Goal: Task Accomplishment & Management: Complete application form

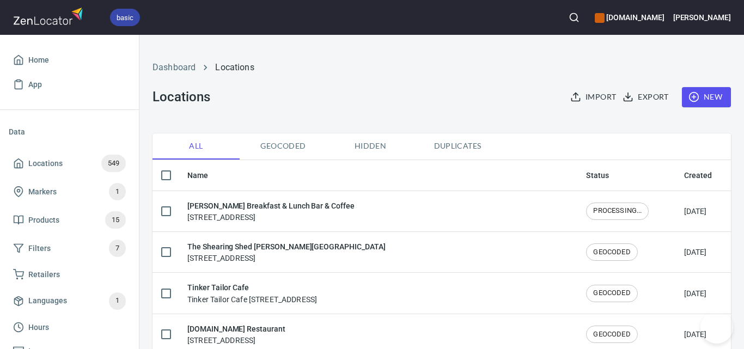
drag, startPoint x: 0, startPoint y: 0, endPoint x: 715, endPoint y: 100, distance: 722.2
click at [715, 100] on button "New" at bounding box center [706, 97] width 49 height 20
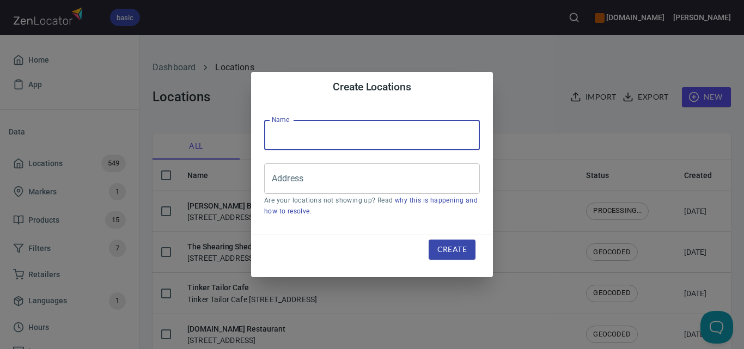
click at [384, 134] on input "text" at bounding box center [372, 135] width 216 height 30
paste input "The Meat Room"
type input "The Meat Room"
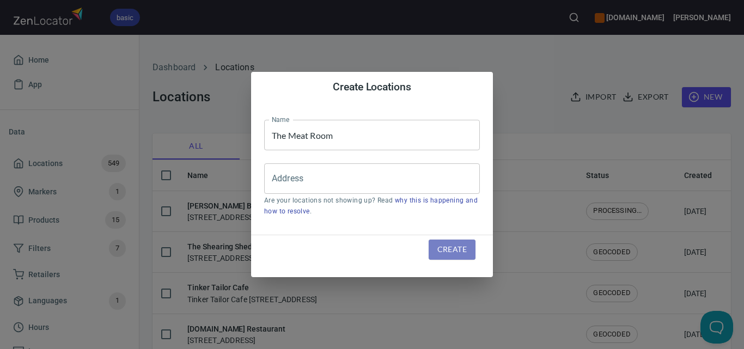
click at [450, 247] on span "Create" at bounding box center [451, 250] width 29 height 14
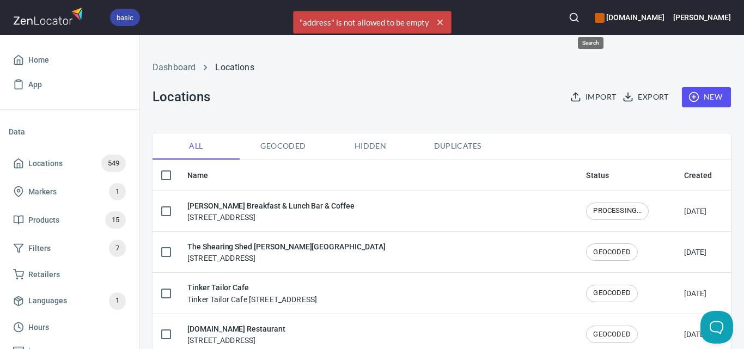
click at [579, 12] on icon "button" at bounding box center [573, 17] width 11 height 11
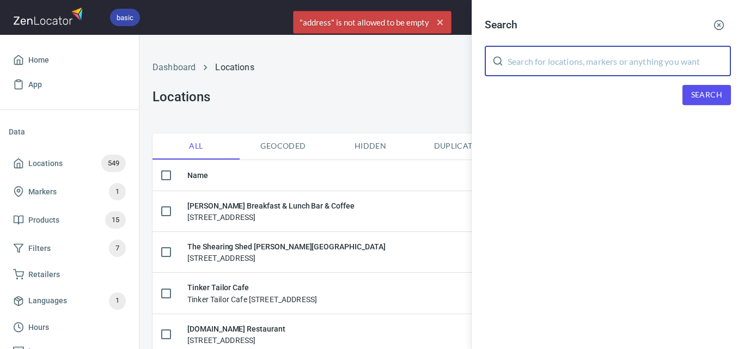
click at [591, 64] on input "text" at bounding box center [618, 61] width 223 height 30
paste input "The Meat Room"
type input "The Meat Room"
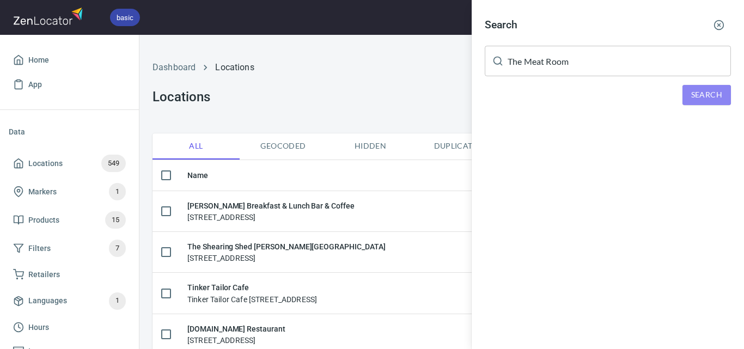
click at [692, 94] on span "Search" at bounding box center [706, 95] width 31 height 14
click at [720, 22] on icon "button" at bounding box center [718, 25] width 11 height 11
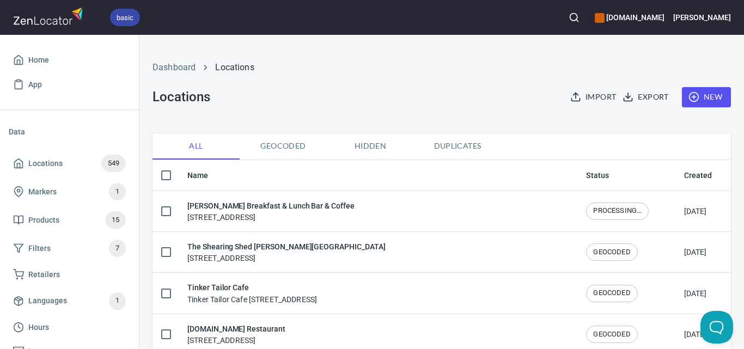
click at [707, 103] on span "New" at bounding box center [706, 97] width 32 height 14
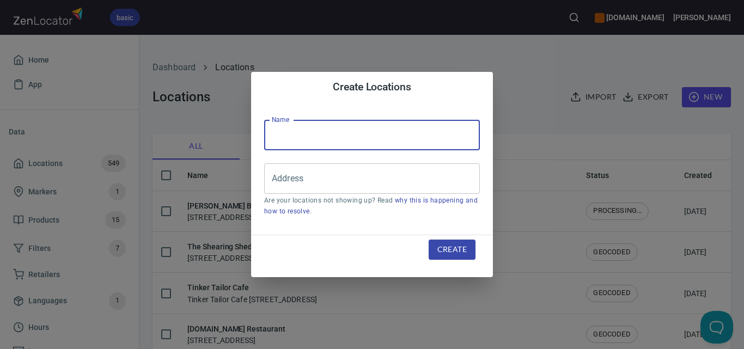
click at [401, 132] on input "text" at bounding box center [372, 135] width 216 height 30
paste input "The Meat Room"
type input "The Meat Room"
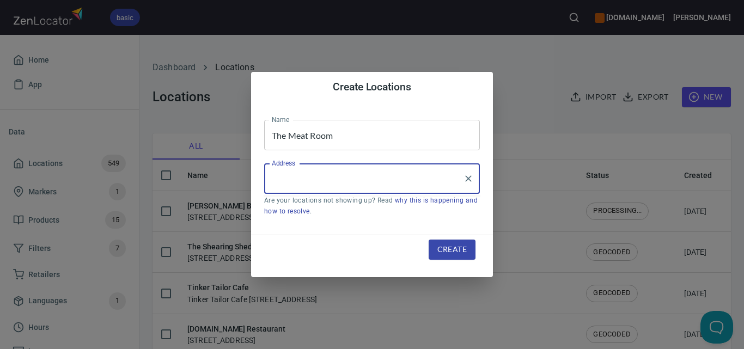
click at [310, 180] on input "Address" at bounding box center [363, 178] width 189 height 21
paste input "[STREET_ADDRESS][PERSON_NAME]"
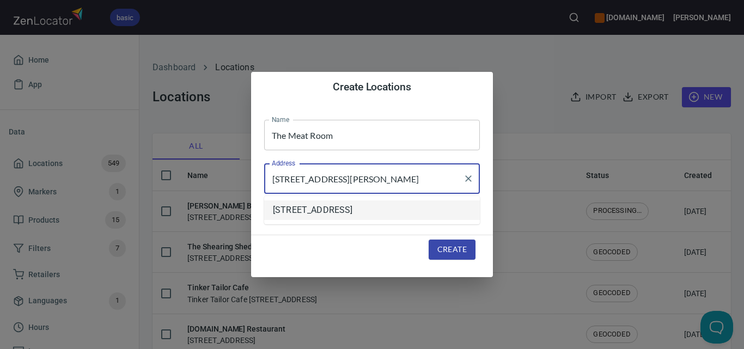
click at [441, 213] on li "[STREET_ADDRESS]" at bounding box center [372, 210] width 216 height 20
type input "[STREET_ADDRESS]"
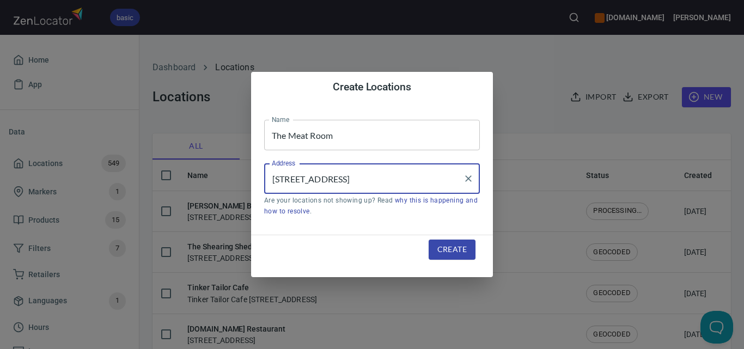
click at [471, 178] on icon "Clear" at bounding box center [468, 178] width 11 height 11
paste input "[STREET_ADDRESS][PERSON_NAME]"
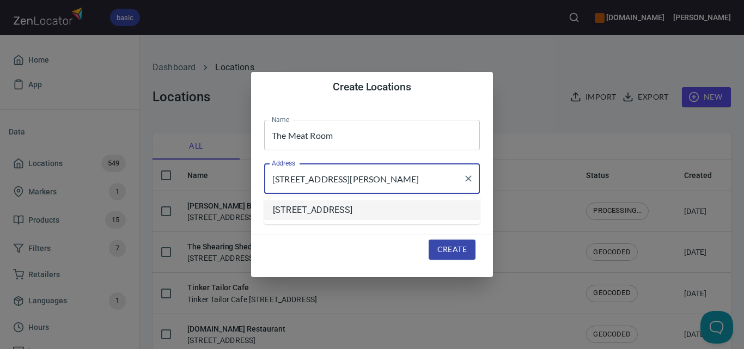
type input "[STREET_ADDRESS][PERSON_NAME]"
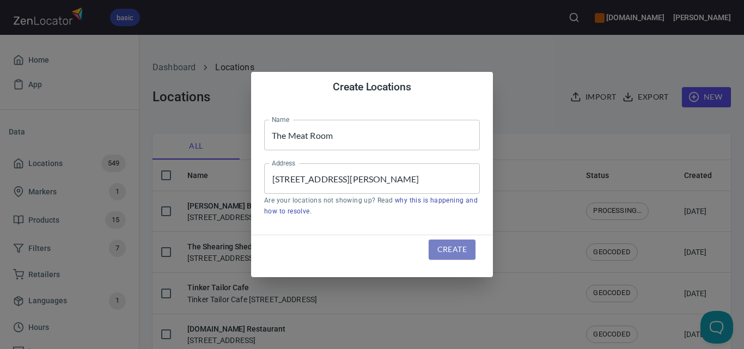
click at [454, 247] on span "Create" at bounding box center [451, 250] width 29 height 14
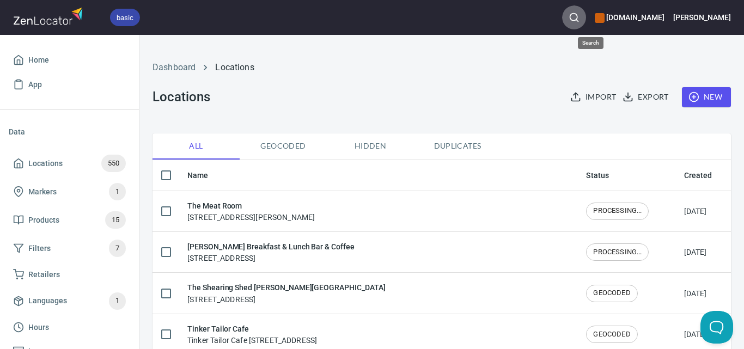
click at [579, 19] on icon "button" at bounding box center [573, 17] width 11 height 11
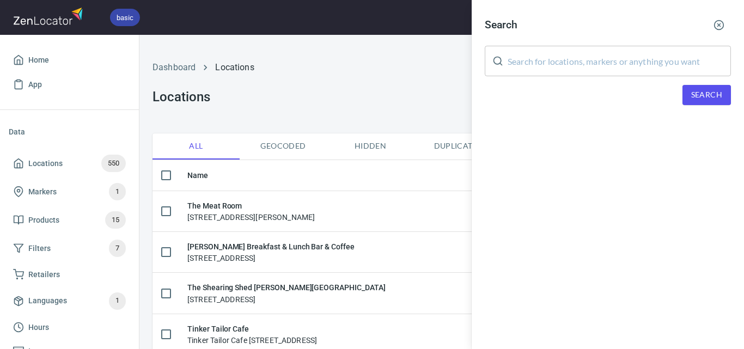
click at [595, 68] on input "text" at bounding box center [618, 61] width 223 height 30
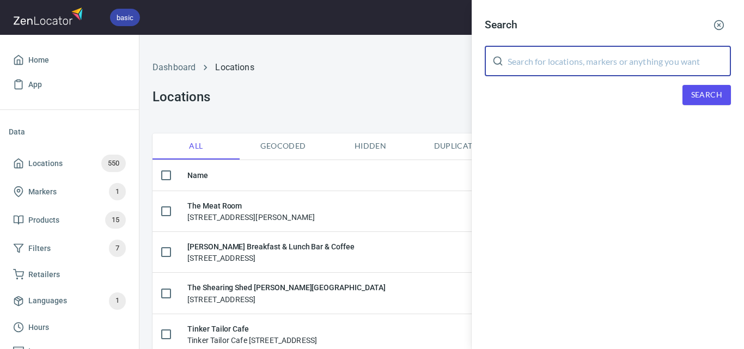
paste input "[PERSON_NAME] [GEOGRAPHIC_DATA][PERSON_NAME]"
type input "[PERSON_NAME] [GEOGRAPHIC_DATA][PERSON_NAME]"
click at [699, 93] on span "Search" at bounding box center [706, 95] width 31 height 14
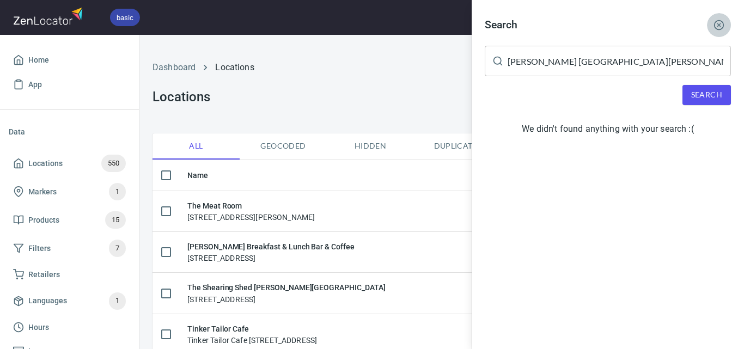
click at [724, 27] on button "button" at bounding box center [719, 25] width 24 height 24
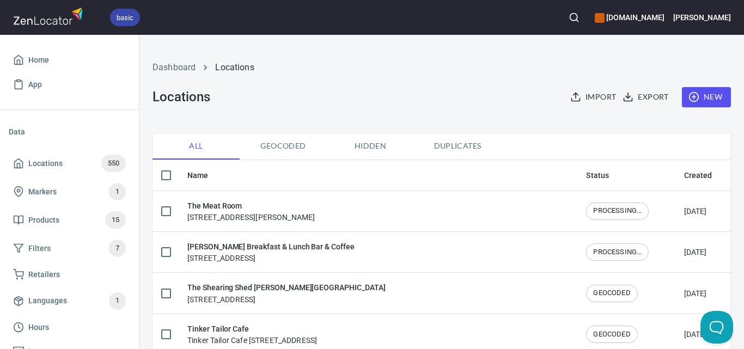
click at [716, 99] on button "New" at bounding box center [706, 97] width 49 height 20
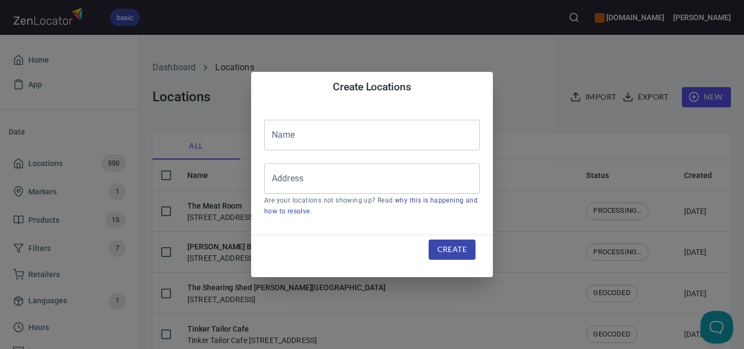
click at [555, 66] on div "Create Locations Name Name Address Address Are your locations not showing up? R…" at bounding box center [372, 174] width 744 height 349
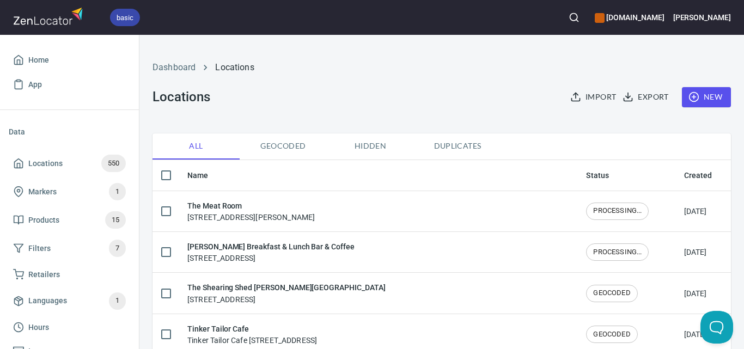
click at [689, 94] on circle "button" at bounding box center [693, 97] width 9 height 9
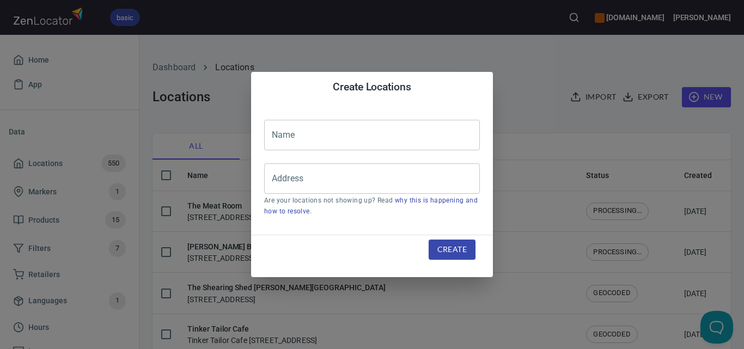
click at [402, 130] on input "text" at bounding box center [372, 135] width 216 height 30
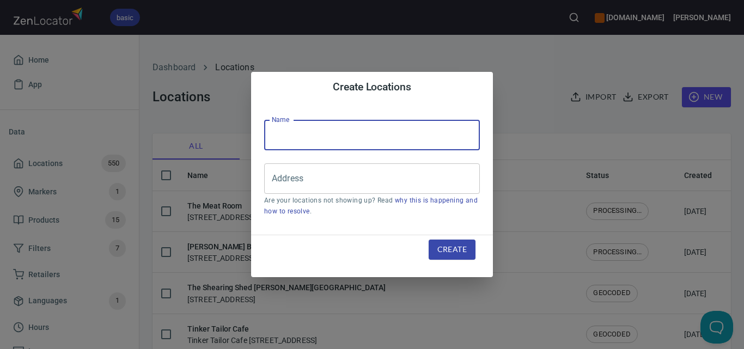
paste input "[PERSON_NAME] [GEOGRAPHIC_DATA][PERSON_NAME]"
type input "[PERSON_NAME] [GEOGRAPHIC_DATA][PERSON_NAME]"
click at [451, 180] on input "Address" at bounding box center [363, 178] width 189 height 21
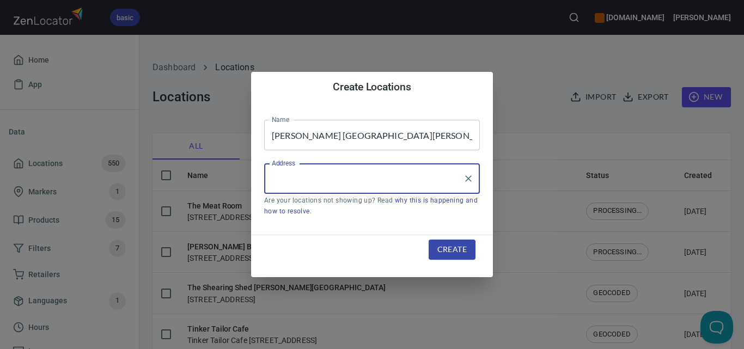
paste input "[STREET_ADDRESS]"
type input "[STREET_ADDRESS]"
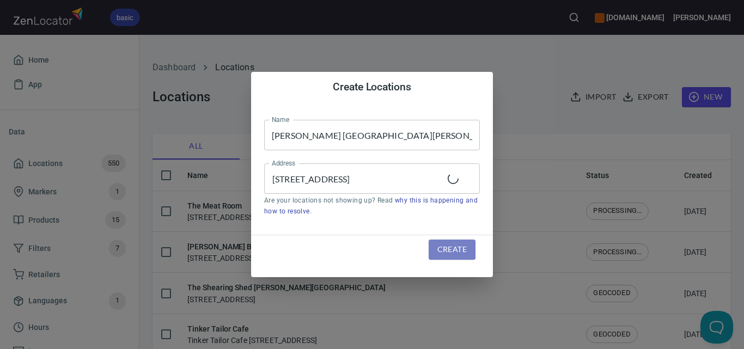
click at [453, 245] on span "Create" at bounding box center [451, 250] width 29 height 14
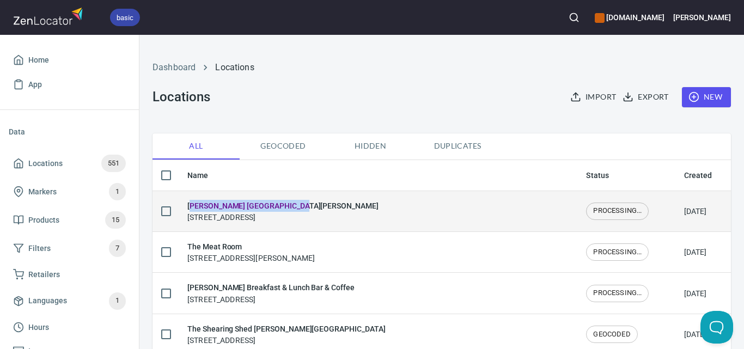
drag, startPoint x: 299, startPoint y: 205, endPoint x: 171, endPoint y: 195, distance: 128.8
click at [172, 195] on tr "[PERSON_NAME] [GEOGRAPHIC_DATA][PERSON_NAME] [STREET_ADDRESS] PROCESSING... [DA…" at bounding box center [441, 211] width 578 height 41
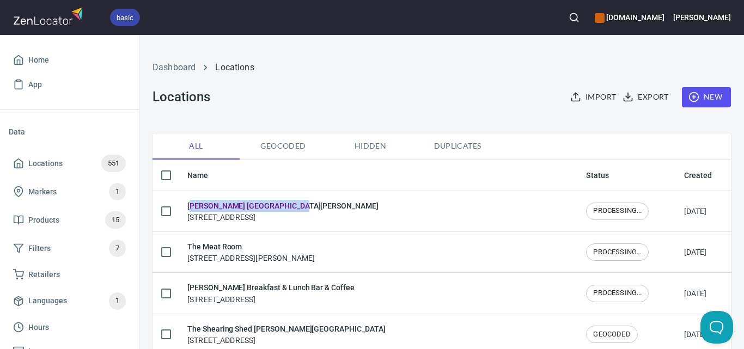
click at [701, 102] on span "New" at bounding box center [706, 97] width 32 height 14
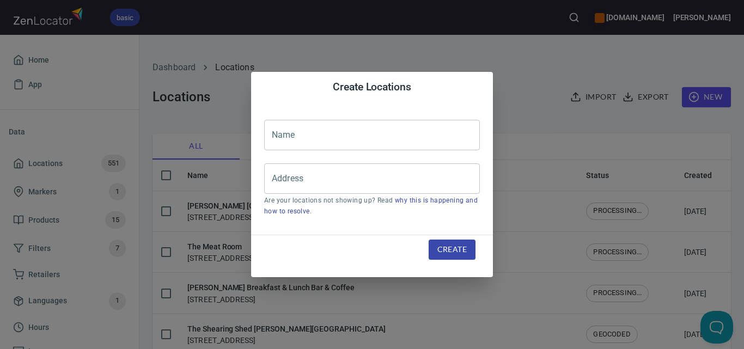
click at [342, 132] on input "text" at bounding box center [372, 135] width 216 height 30
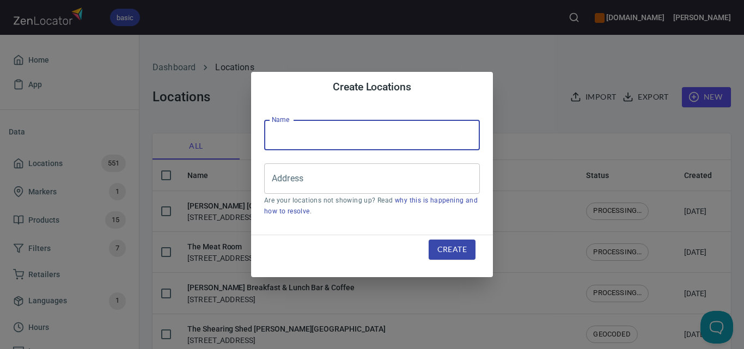
paste input "[GEOGRAPHIC_DATA]"
type input "[GEOGRAPHIC_DATA]"
click at [389, 176] on input "Address" at bounding box center [363, 178] width 189 height 21
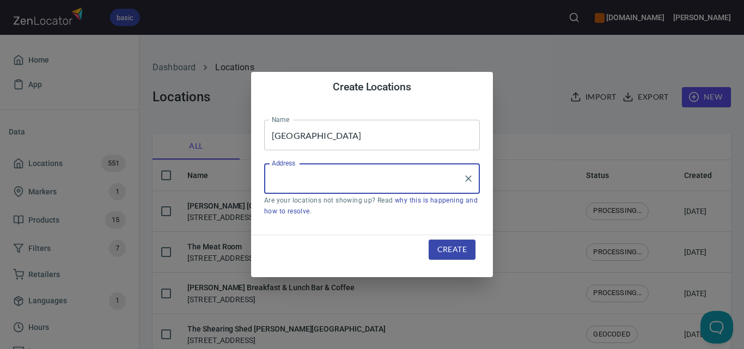
paste input "[STREET_ADDRESS]"
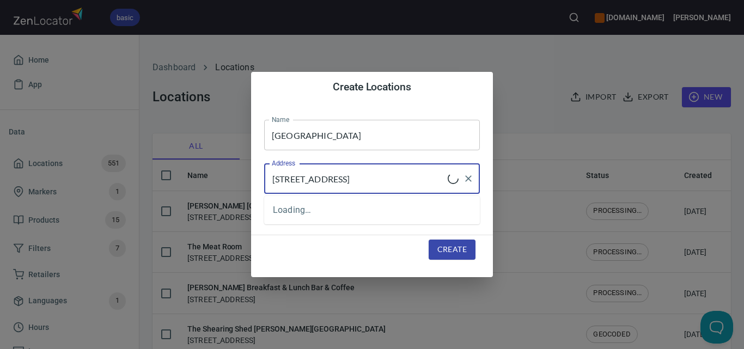
type input "[STREET_ADDRESS]"
click at [453, 248] on span "Create" at bounding box center [451, 250] width 29 height 14
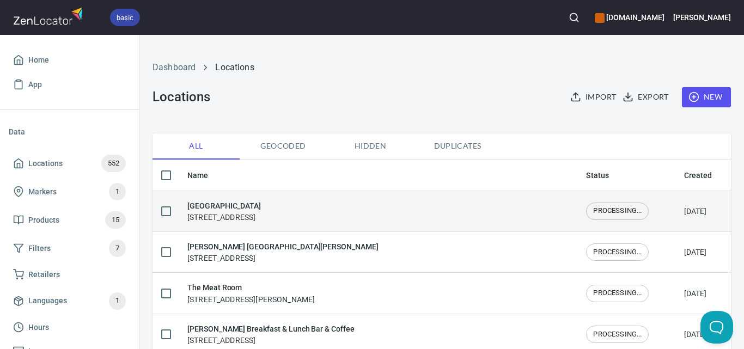
click at [590, 210] on span "PROCESSING..." at bounding box center [617, 211] width 62 height 10
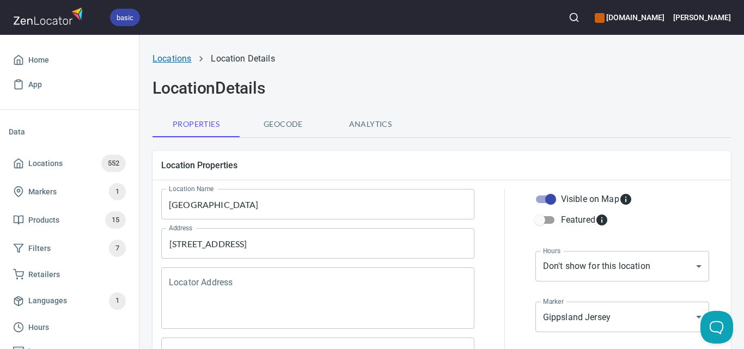
click at [174, 59] on link "Locations" at bounding box center [171, 58] width 39 height 10
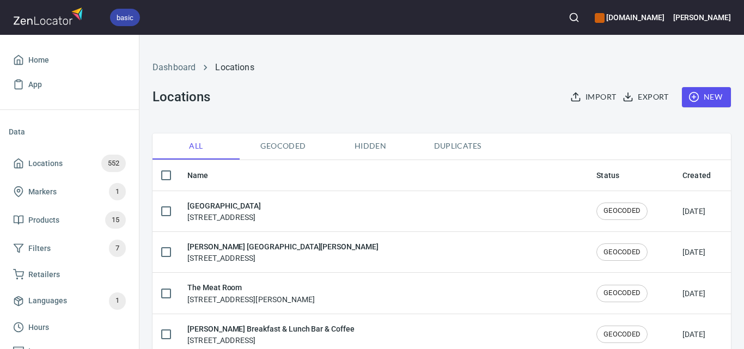
checkbox input "false"
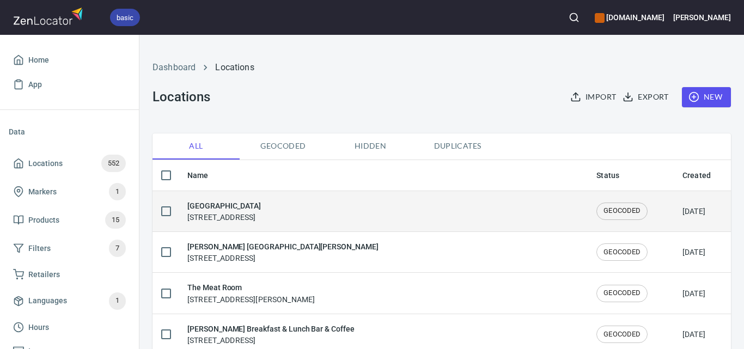
click at [597, 207] on span "GEOCODED" at bounding box center [622, 211] width 50 height 10
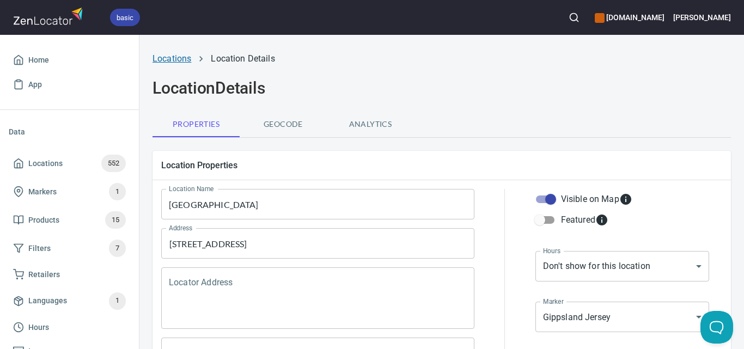
click at [171, 61] on link "Locations" at bounding box center [171, 58] width 39 height 10
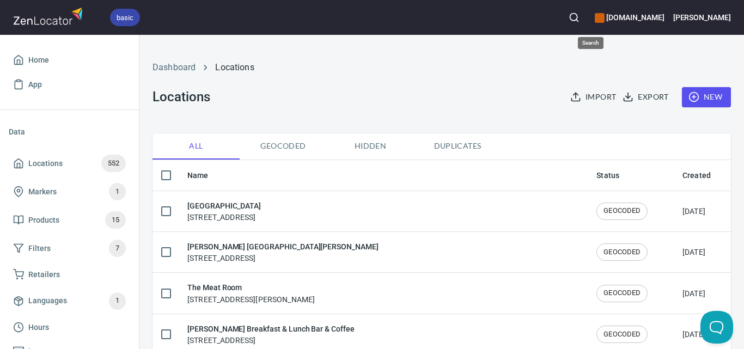
click at [577, 17] on circle "button" at bounding box center [573, 17] width 7 height 7
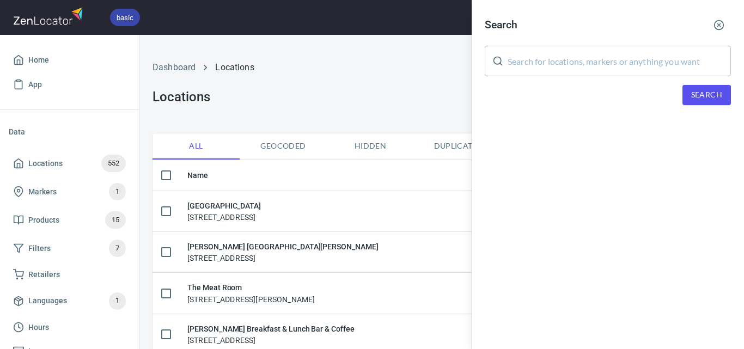
click at [609, 59] on input "text" at bounding box center [618, 61] width 223 height 30
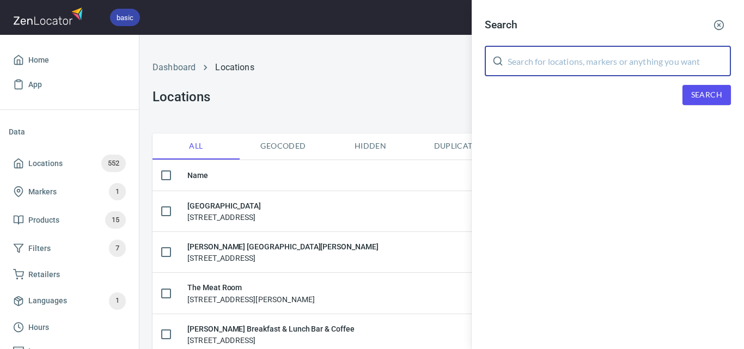
paste input "Foodworks Yarragon"
type input "Foodworks Yarragon"
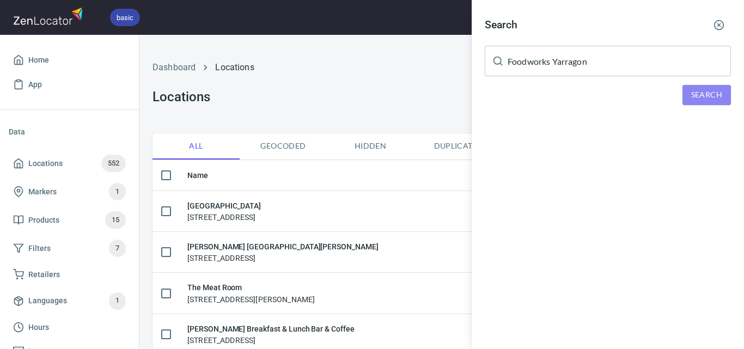
click at [707, 93] on span "Search" at bounding box center [706, 95] width 31 height 14
drag, startPoint x: 390, startPoint y: 115, endPoint x: 390, endPoint y: 125, distance: 9.3
click at [390, 125] on div at bounding box center [372, 174] width 744 height 349
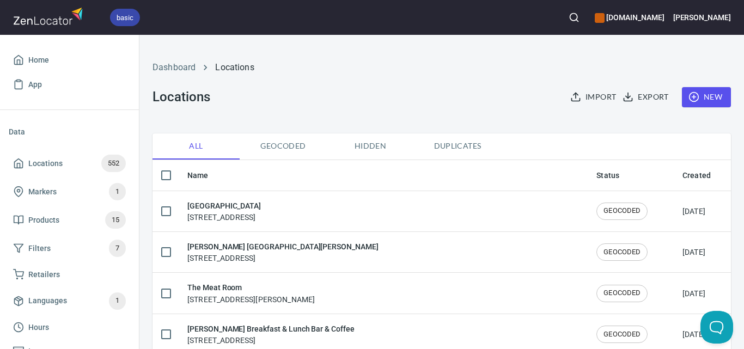
click at [688, 99] on icon "button" at bounding box center [693, 96] width 11 height 11
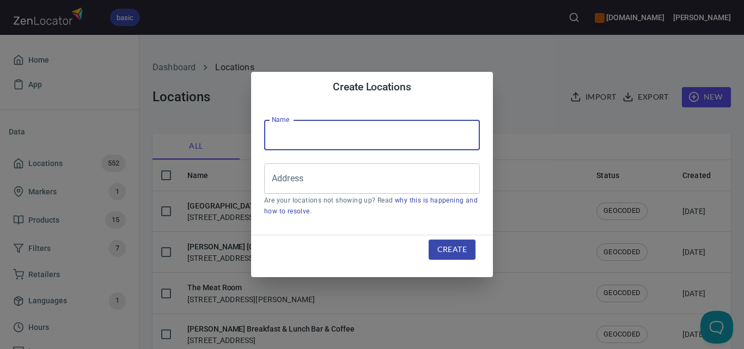
click at [377, 139] on input "text" at bounding box center [372, 135] width 216 height 30
click at [397, 142] on input "text" at bounding box center [372, 135] width 216 height 30
paste input "Foodworks Yarragon"
type input "Foodworks Yarragon"
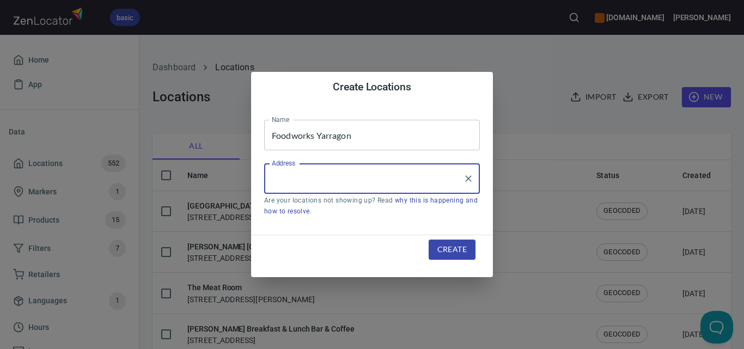
click at [321, 180] on input "Address" at bounding box center [363, 178] width 189 height 21
paste input "2 Campbell St, Yarragon, VIC 3823"
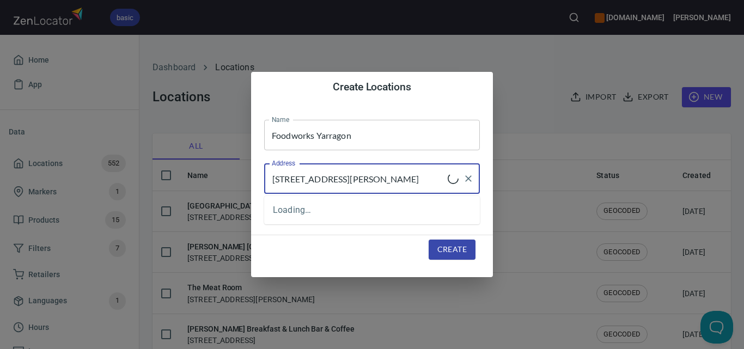
type input "2 Campbell St, Yarragon, VIC 3823"
click at [453, 244] on span "Create" at bounding box center [451, 250] width 29 height 14
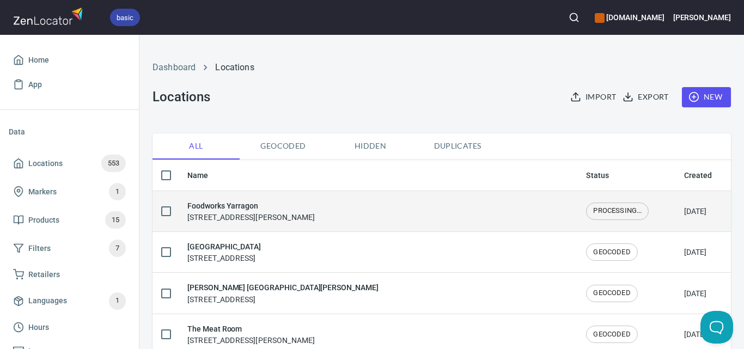
click at [600, 212] on span "PROCESSING..." at bounding box center [617, 211] width 62 height 10
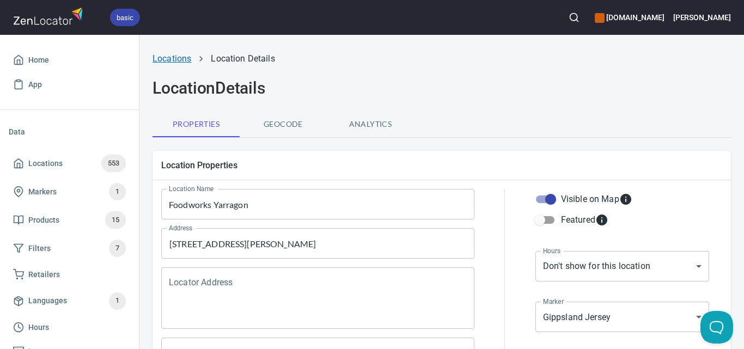
click at [186, 60] on link "Locations" at bounding box center [171, 58] width 39 height 10
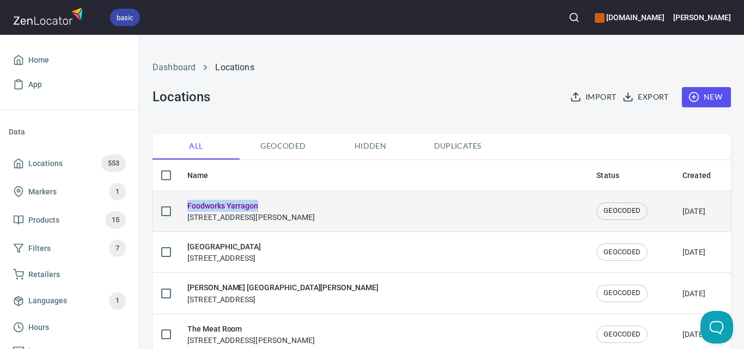
drag, startPoint x: 251, startPoint y: 207, endPoint x: 187, endPoint y: 204, distance: 63.8
click at [187, 204] on h6 "Foodworks Yarragon" at bounding box center [250, 206] width 127 height 12
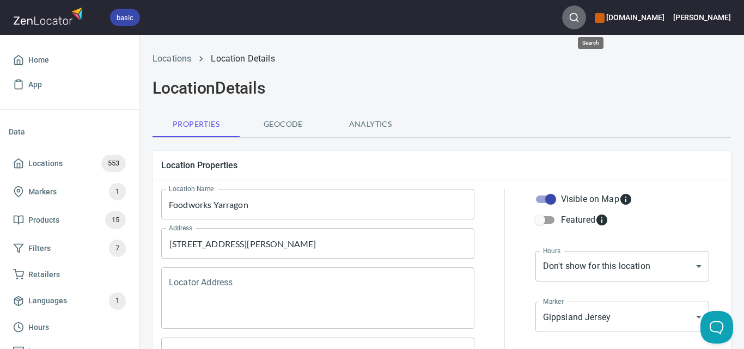
click at [586, 24] on button "button" at bounding box center [574, 17] width 24 height 24
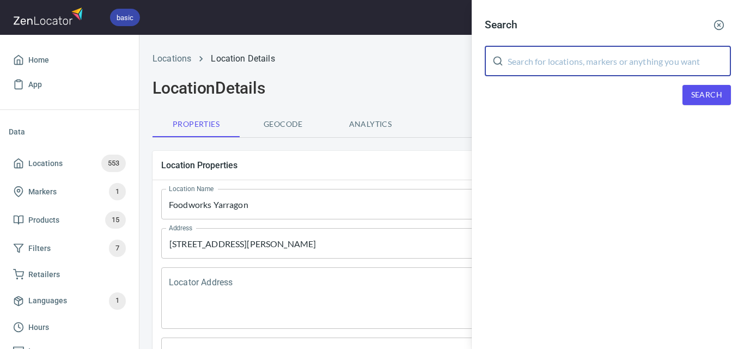
click at [587, 65] on input "text" at bounding box center [618, 61] width 223 height 30
paste input "Loch Sport Foodworks"
type input "Loch Sport Foodworks"
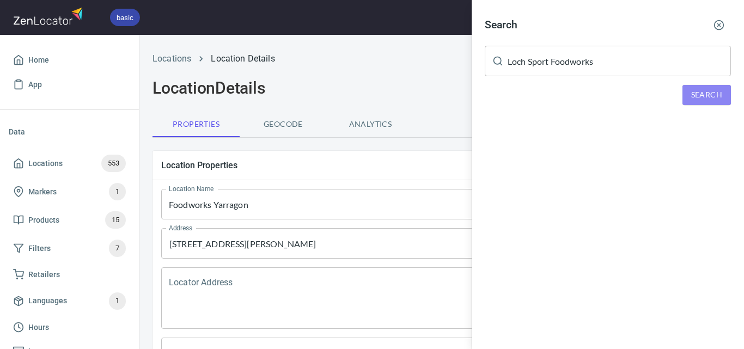
click at [698, 90] on span "Search" at bounding box center [706, 95] width 31 height 14
click at [721, 25] on icon "button" at bounding box center [718, 25] width 11 height 11
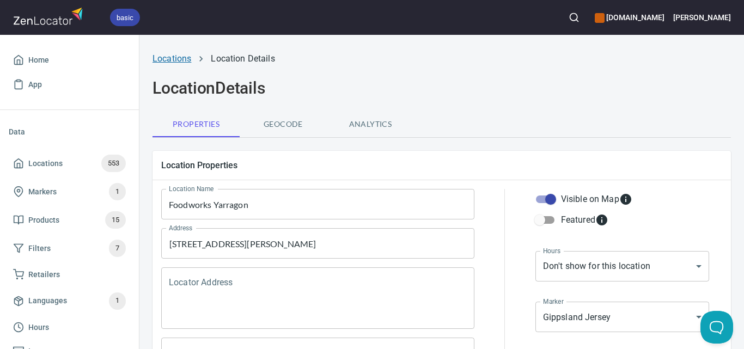
click at [167, 57] on link "Locations" at bounding box center [171, 58] width 39 height 10
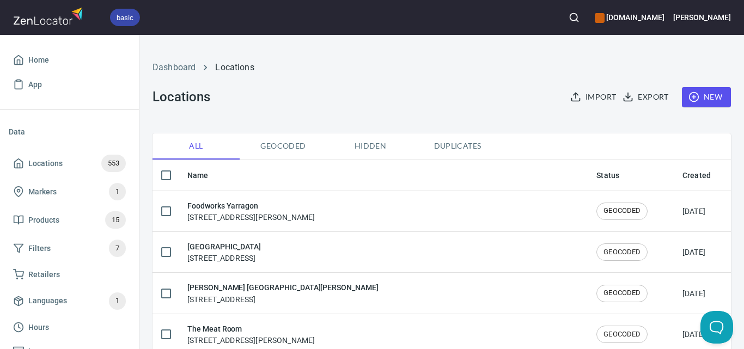
click at [700, 95] on span "New" at bounding box center [706, 97] width 32 height 14
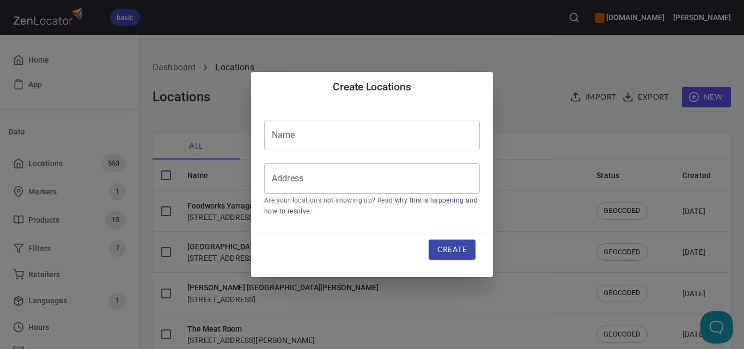
click at [368, 139] on input "text" at bounding box center [372, 135] width 216 height 30
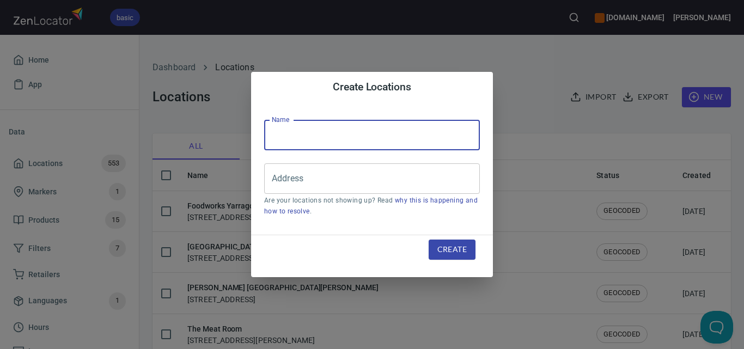
paste input "Hogget Kitchen"
type input "Hogget Kitchen"
click at [372, 178] on input "Address" at bounding box center [363, 178] width 189 height 21
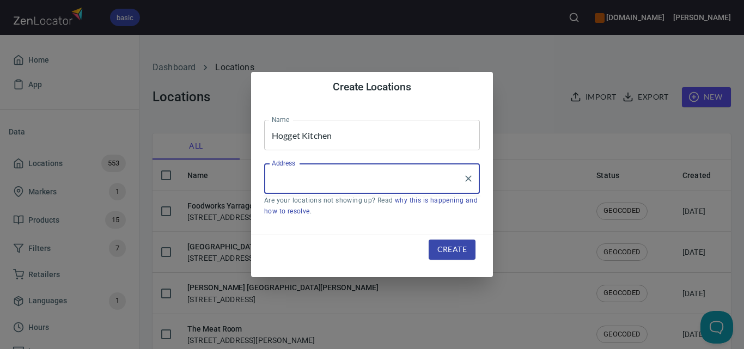
paste input "6 Farrington Cl, Warragul, VIC 3820"
type input "6 Farrington Cl, Warragul, VIC 3820"
click at [442, 249] on span "Create" at bounding box center [451, 250] width 29 height 14
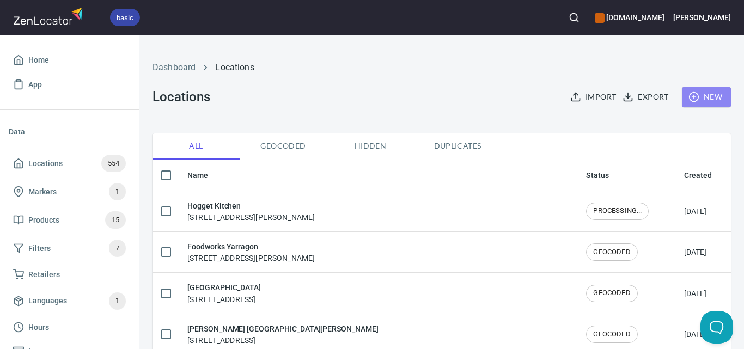
click at [691, 99] on span "New" at bounding box center [706, 97] width 32 height 14
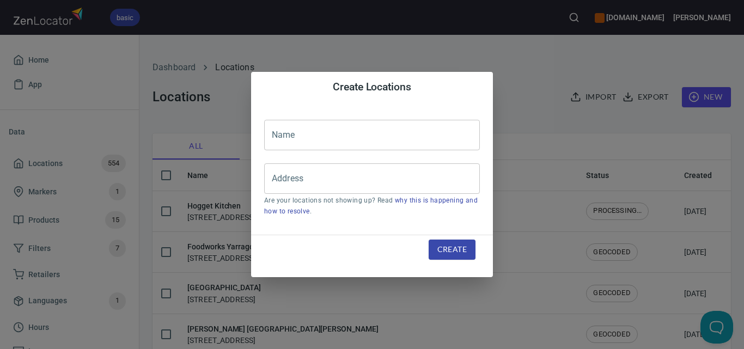
click at [407, 143] on input "text" at bounding box center [372, 135] width 216 height 30
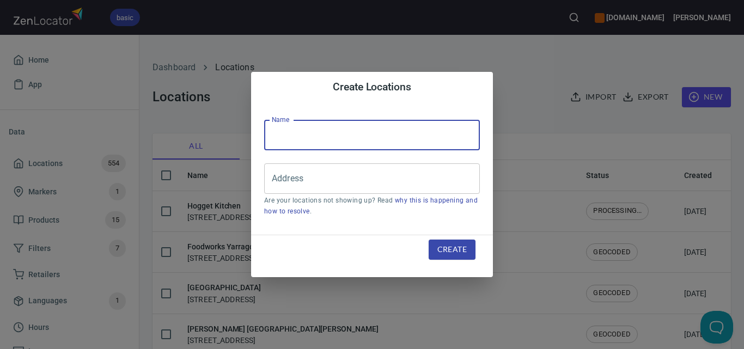
paste input "The Don Deli"
type input "The Don Deli"
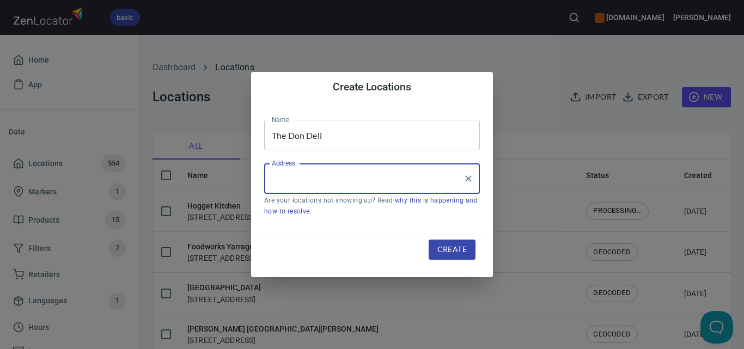
click at [384, 188] on input "Address" at bounding box center [363, 178] width 189 height 21
paste input "25 Tunstall Street, Doncaster East, VIC 3109"
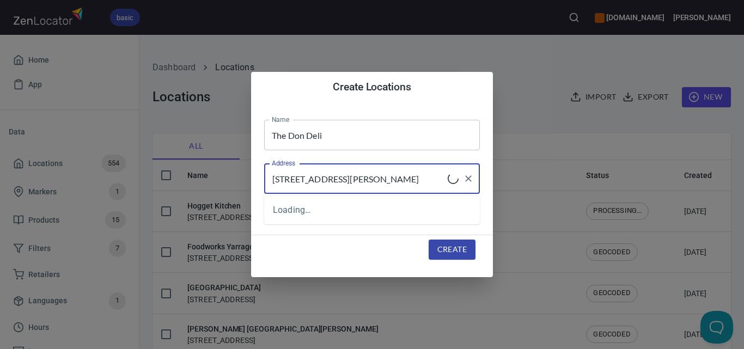
type input "25 Tunstall Street, Doncaster East, VIC 3109"
click at [458, 253] on span "Create" at bounding box center [451, 250] width 29 height 14
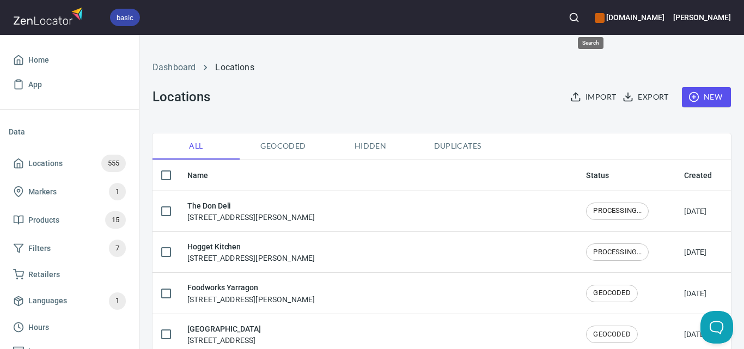
click at [579, 16] on icon "button" at bounding box center [573, 17] width 11 height 11
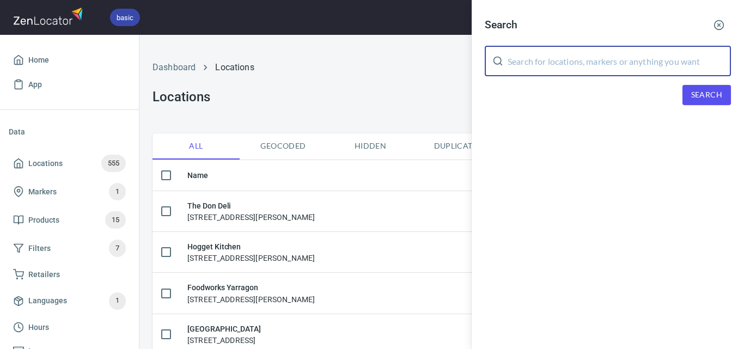
click at [579, 68] on input "text" at bounding box center [618, 61] width 223 height 30
paste input "Merricks General Wine Store"
type input "Merricks General Wine Store"
click at [692, 93] on span "Search" at bounding box center [706, 95] width 31 height 14
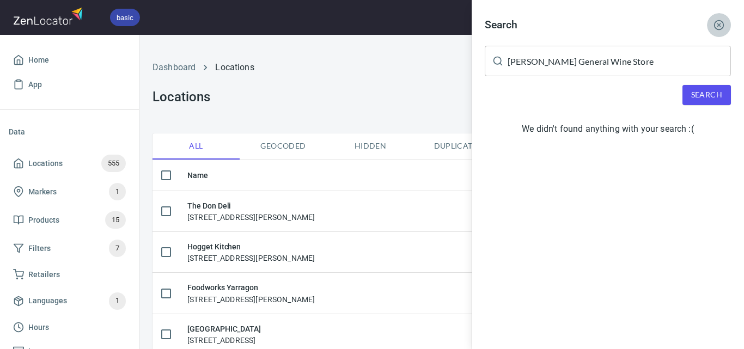
click at [715, 23] on circle "button" at bounding box center [718, 25] width 9 height 9
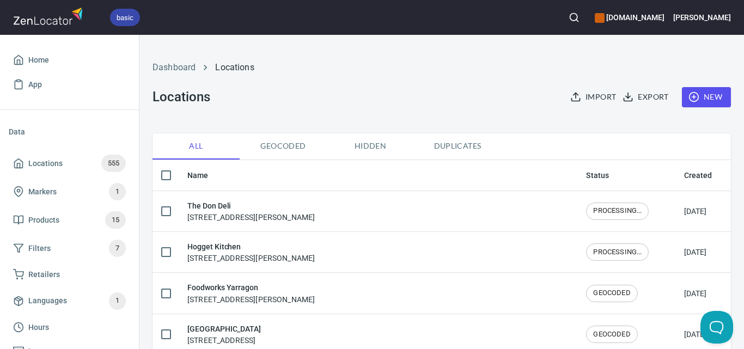
click at [718, 91] on button "New" at bounding box center [706, 97] width 49 height 20
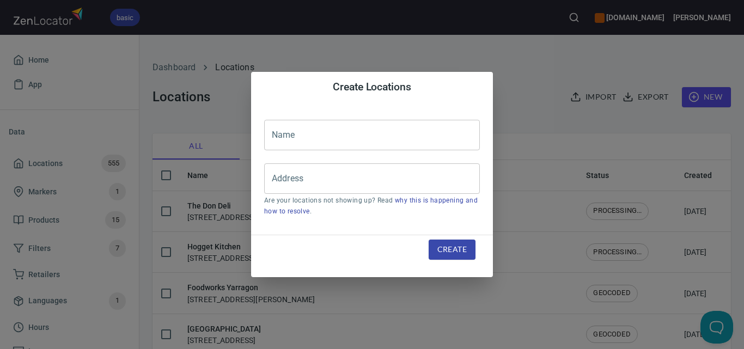
click at [310, 140] on input "text" at bounding box center [372, 135] width 216 height 30
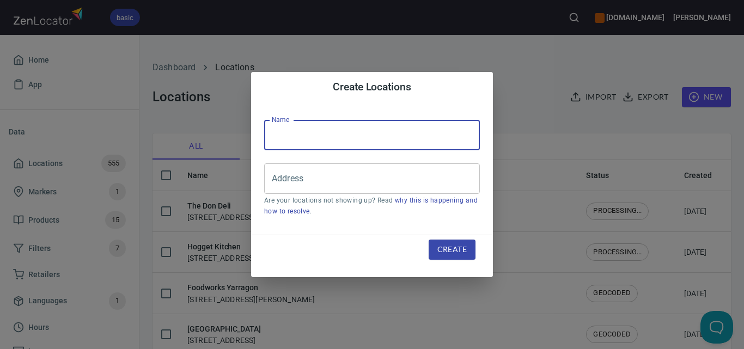
paste input "Merricks General Wine Store"
type input "Merricks General Wine Store"
click at [317, 178] on input "Address" at bounding box center [363, 178] width 189 height 21
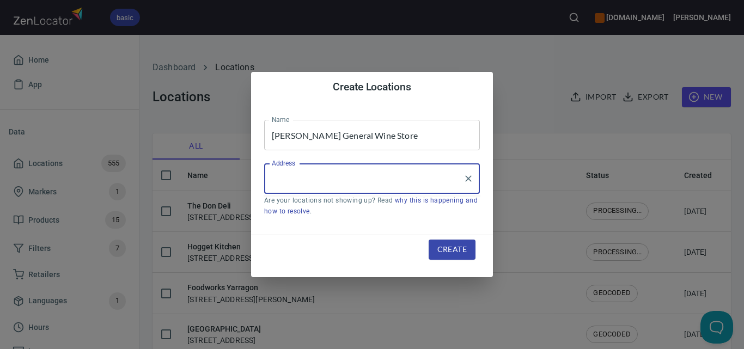
paste input "3460 Frankston Flinders Road, Merrick, VIC 3916"
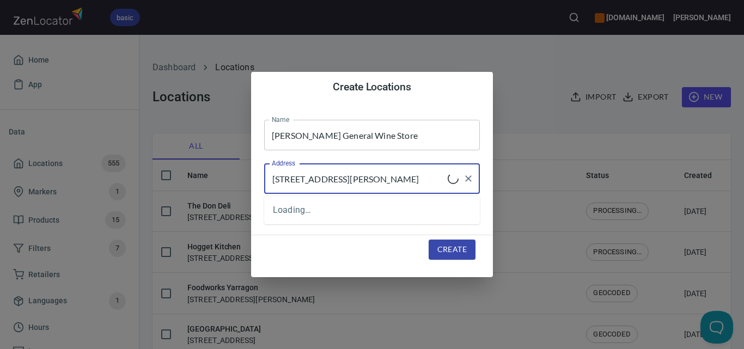
type input "3460 Frankston Flinders Road, Merrick, VIC 3916"
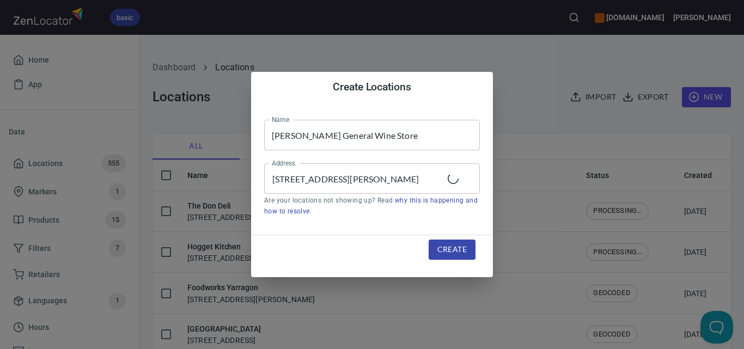
scroll to position [0, 0]
click at [438, 237] on div "Create" at bounding box center [451, 249] width 73 height 46
click at [445, 249] on span "Create" at bounding box center [451, 250] width 29 height 14
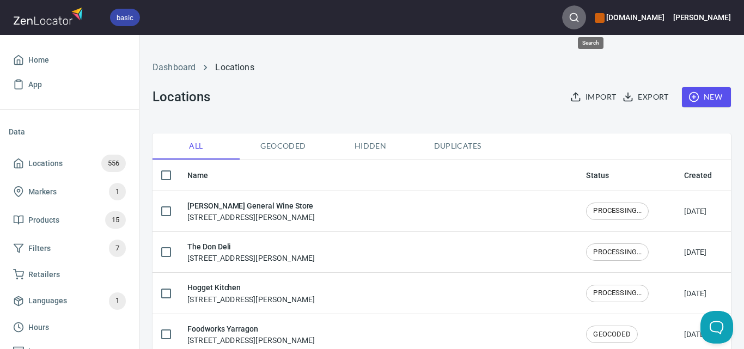
click at [586, 11] on button "button" at bounding box center [574, 17] width 24 height 24
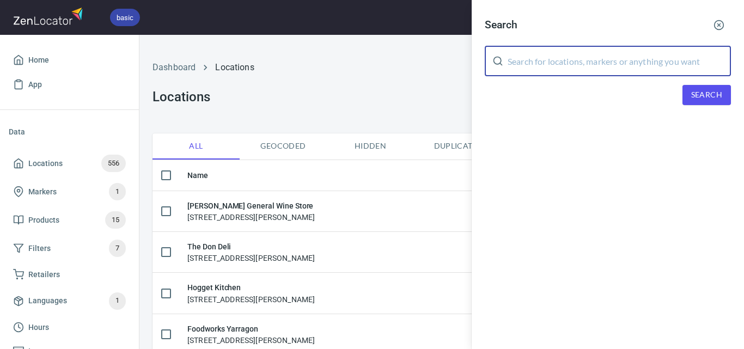
click at [613, 70] on input "text" at bounding box center [618, 61] width 223 height 30
paste input "Kennedys Deli & Fine Foods"
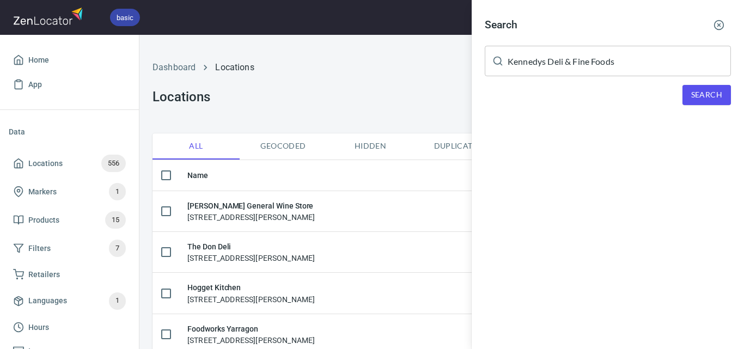
click at [686, 82] on div "Search Kennedys Deli & Fine Foods ​ Search" at bounding box center [607, 68] width 272 height 136
click at [690, 90] on button "Search" at bounding box center [706, 95] width 48 height 20
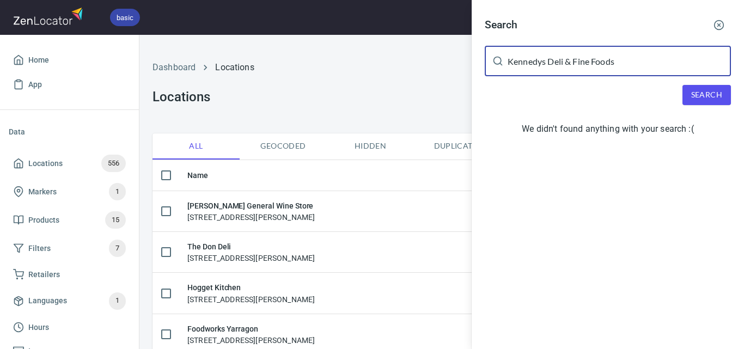
drag, startPoint x: 645, startPoint y: 64, endPoint x: 566, endPoint y: 64, distance: 78.4
click at [566, 64] on input "Kennedys Deli & Fine Foods" at bounding box center [618, 61] width 223 height 30
type input "Kennedys Deli"
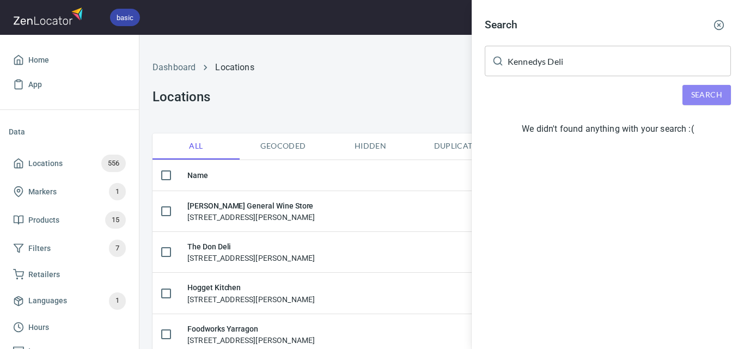
click at [718, 99] on span "Search" at bounding box center [706, 95] width 31 height 14
click at [366, 79] on div at bounding box center [372, 174] width 744 height 349
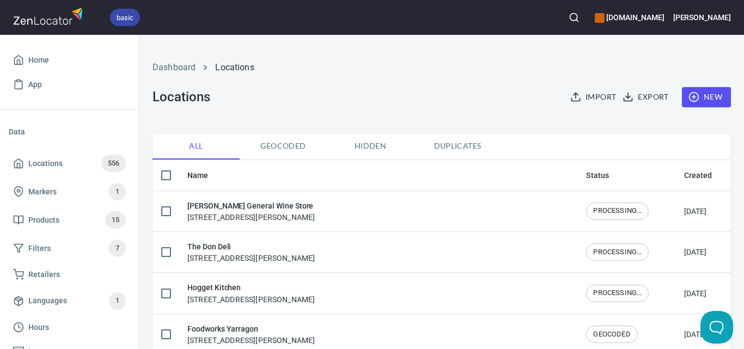
click at [719, 99] on button "New" at bounding box center [706, 97] width 49 height 20
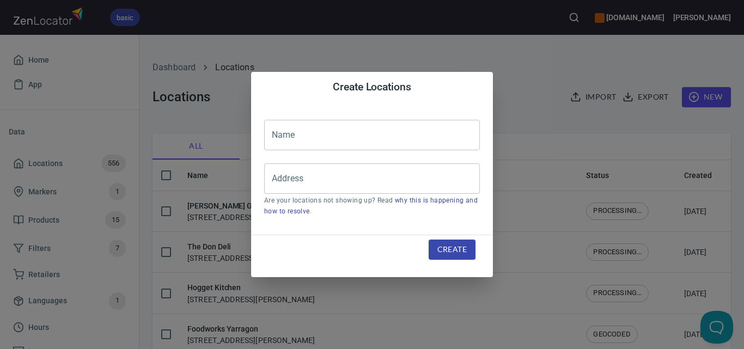
click at [439, 137] on input "text" at bounding box center [372, 135] width 216 height 30
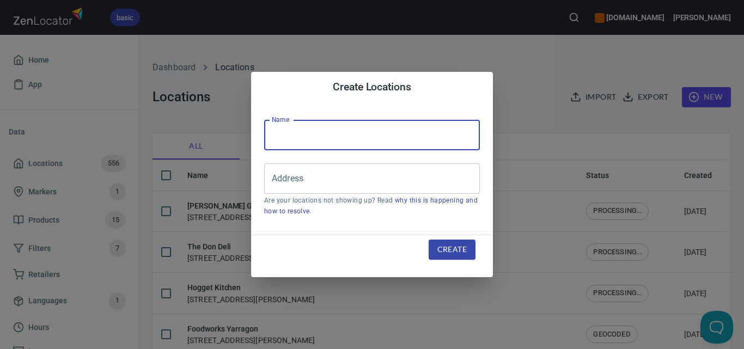
paste input "Kennedys Deli & Fine Foods"
type input "Kennedys Deli & Fine Foods"
click at [422, 170] on input "Address" at bounding box center [363, 178] width 189 height 21
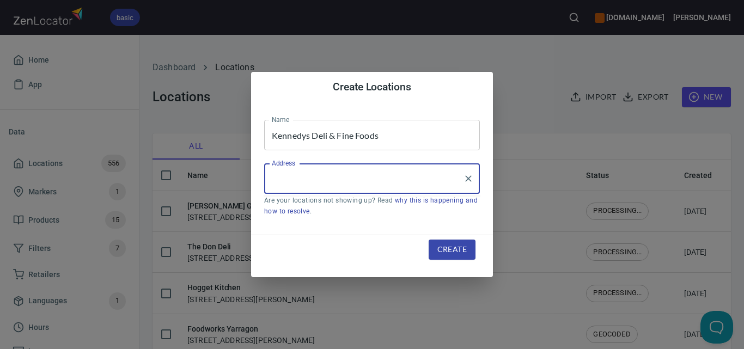
paste input "202 Warrandyte Road, Ringwood North, VIC 3134"
type input "202 Warrandyte Road, Ringwood North, VIC 3134"
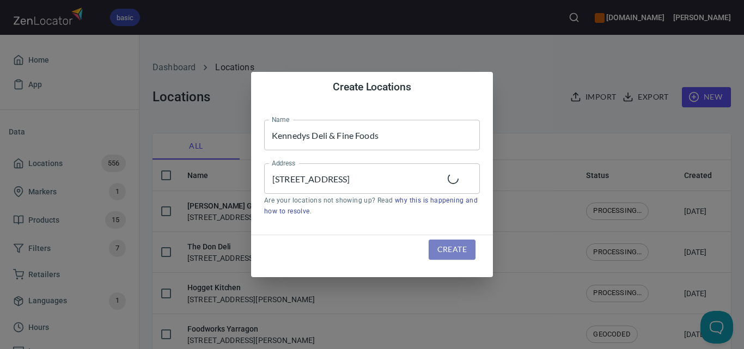
scroll to position [0, 0]
click at [446, 247] on span "Create" at bounding box center [451, 250] width 29 height 14
